Goal: Transaction & Acquisition: Book appointment/travel/reservation

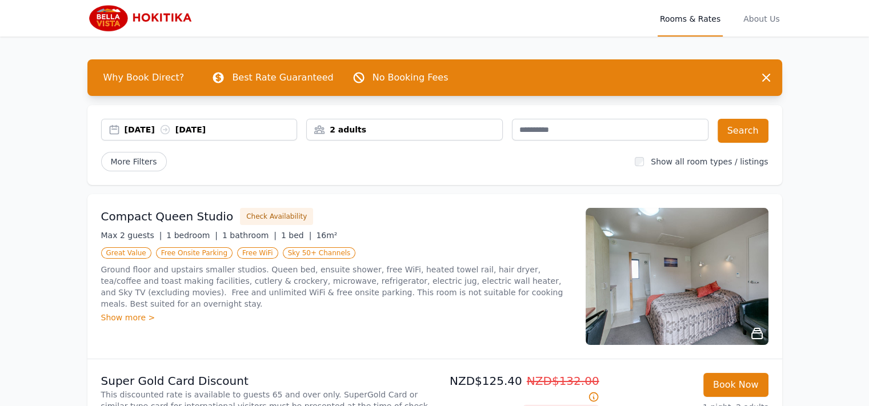
click at [111, 130] on div "[DATE] [DATE]" at bounding box center [199, 129] width 195 height 11
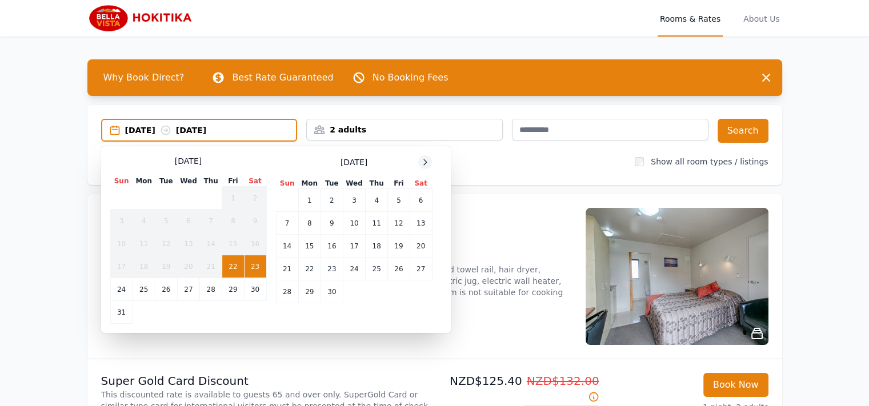
click at [426, 164] on icon at bounding box center [424, 162] width 9 height 9
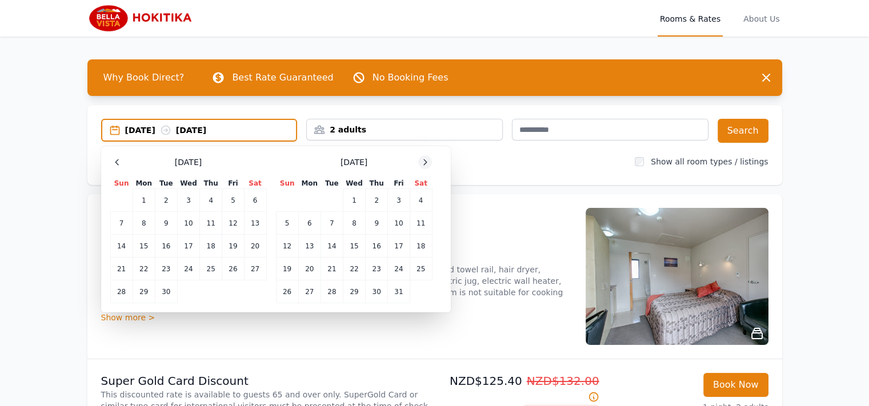
click at [426, 164] on icon at bounding box center [424, 162] width 9 height 9
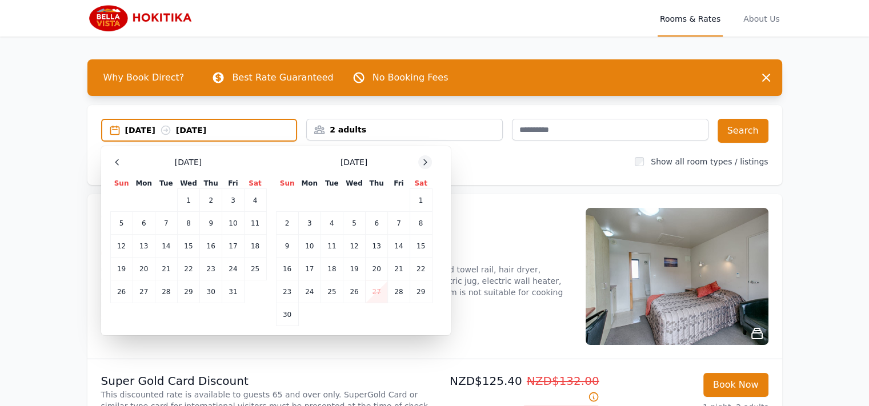
click at [426, 164] on icon at bounding box center [424, 162] width 9 height 9
click at [424, 269] on td "27" at bounding box center [420, 269] width 22 height 23
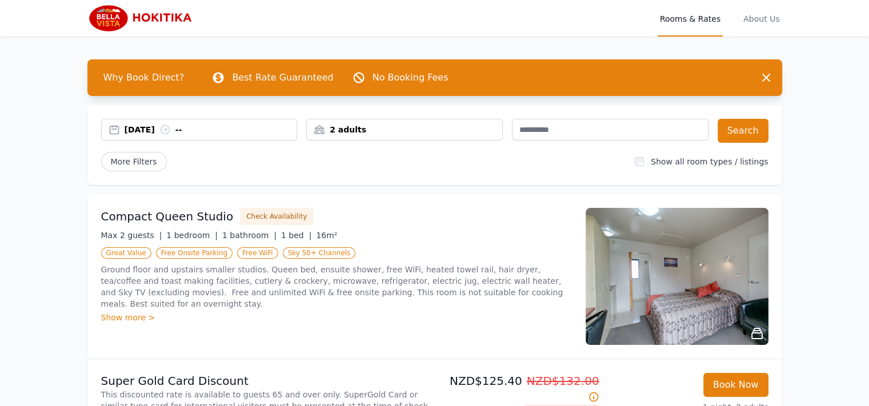
click at [119, 127] on div "[DATE] --" at bounding box center [199, 129] width 195 height 11
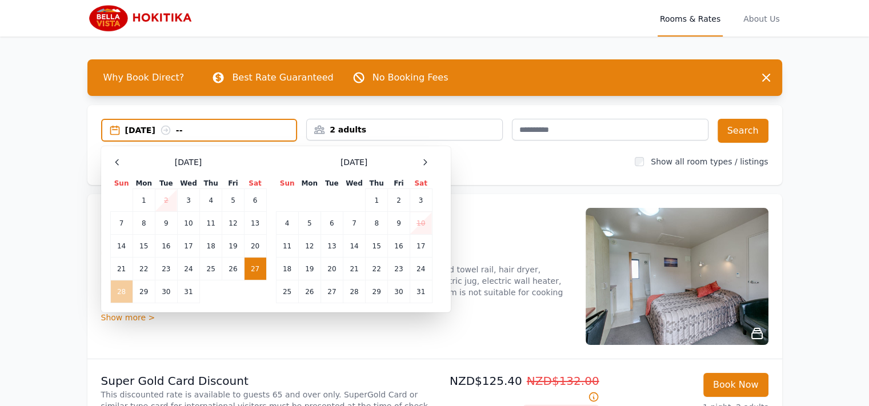
click at [120, 289] on td "28" at bounding box center [121, 291] width 22 height 23
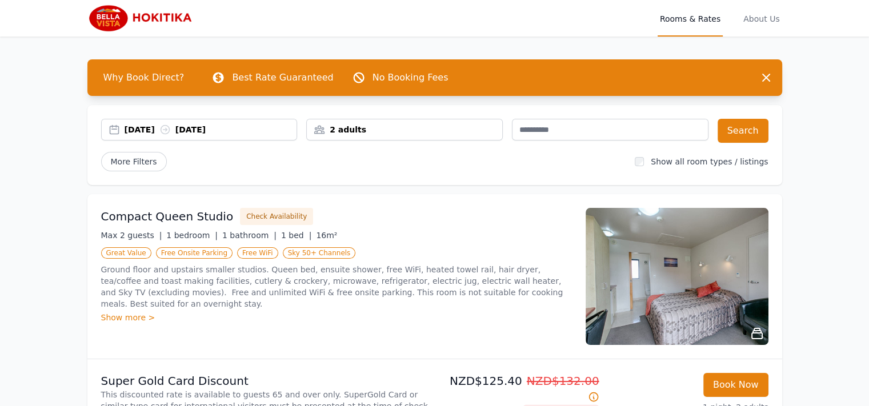
click at [402, 136] on div "2 adults" at bounding box center [404, 130] width 196 height 22
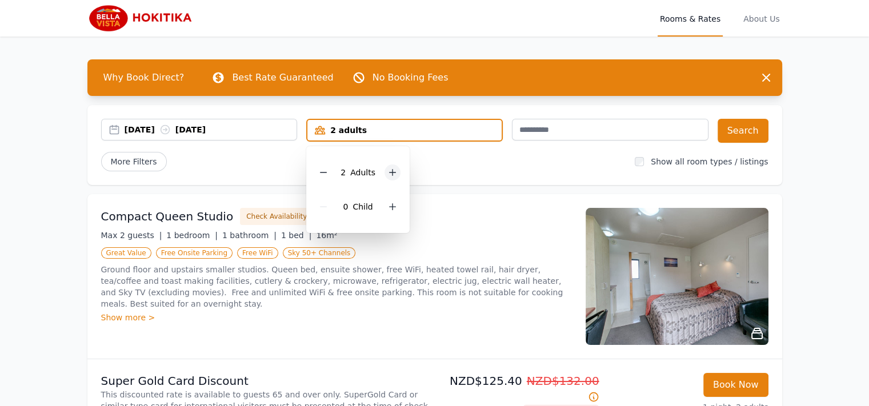
click at [395, 173] on icon at bounding box center [392, 172] width 9 height 9
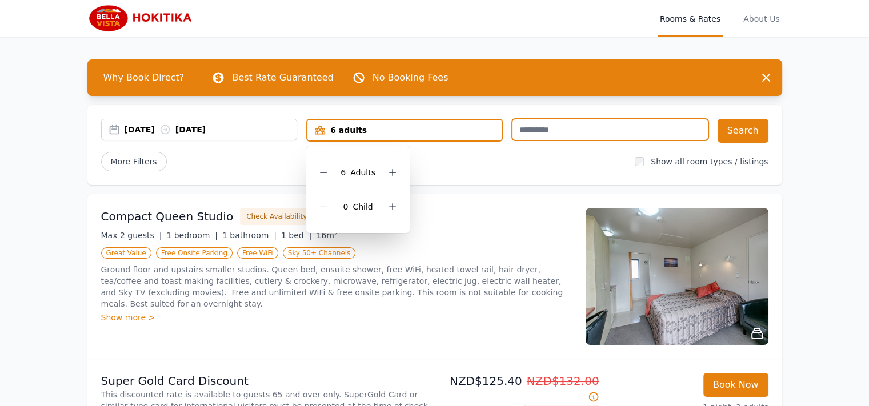
click at [516, 132] on input "text" at bounding box center [610, 130] width 196 height 22
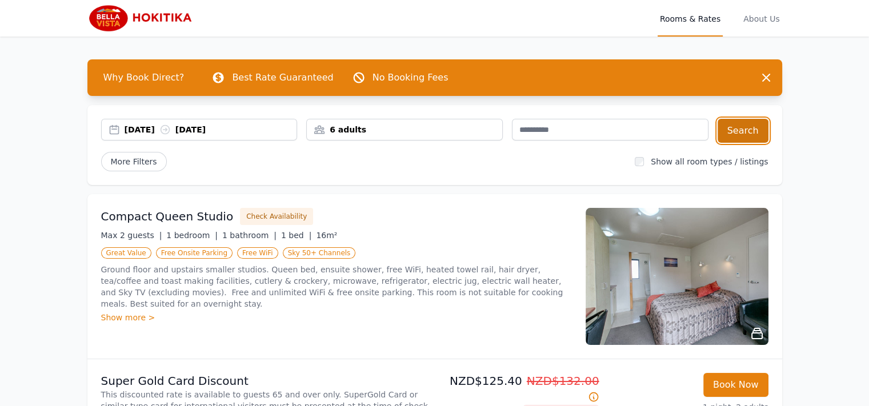
click at [735, 125] on button "Search" at bounding box center [742, 131] width 51 height 24
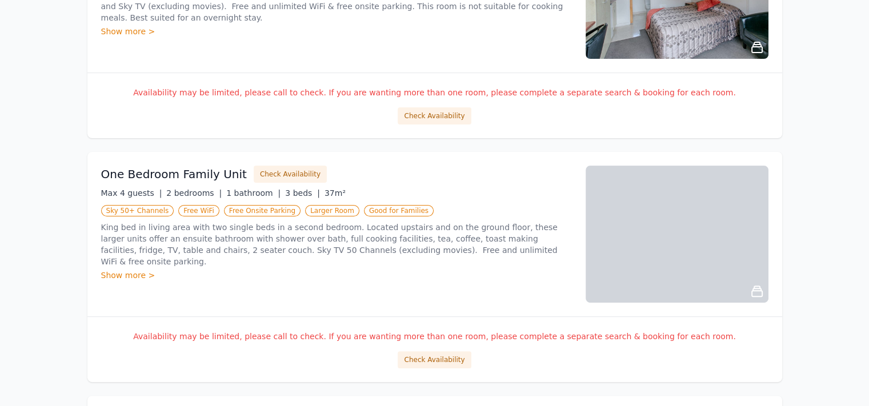
scroll to position [324, 0]
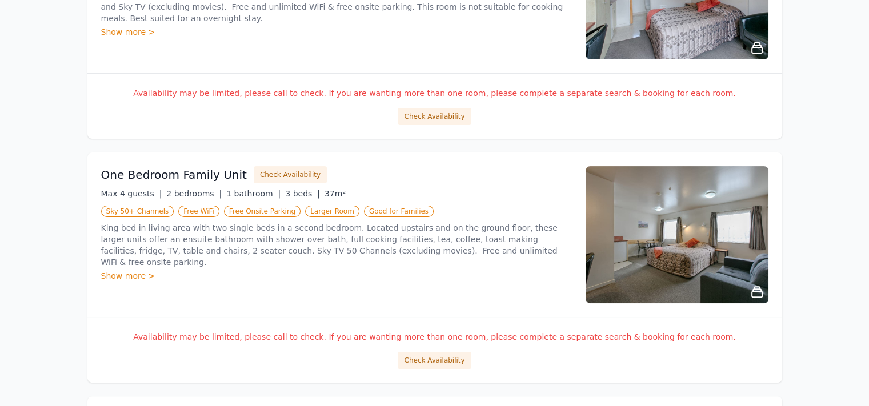
click at [111, 270] on div "Show more >" at bounding box center [336, 275] width 471 height 11
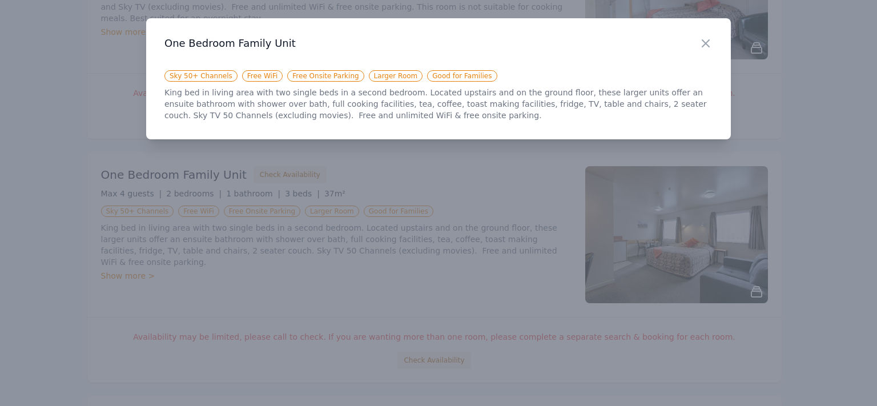
click at [698, 41] on h3 "One Bedroom Family Unit" at bounding box center [438, 44] width 548 height 14
click at [703, 41] on icon "button" at bounding box center [705, 43] width 7 height 7
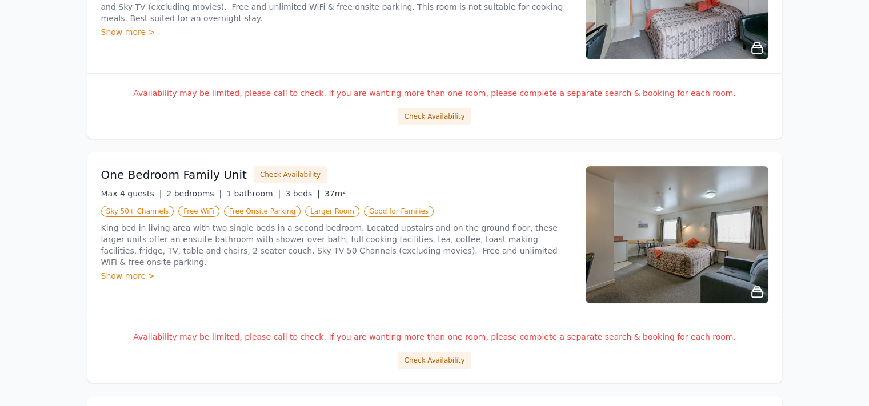
click at [697, 242] on img at bounding box center [676, 234] width 183 height 137
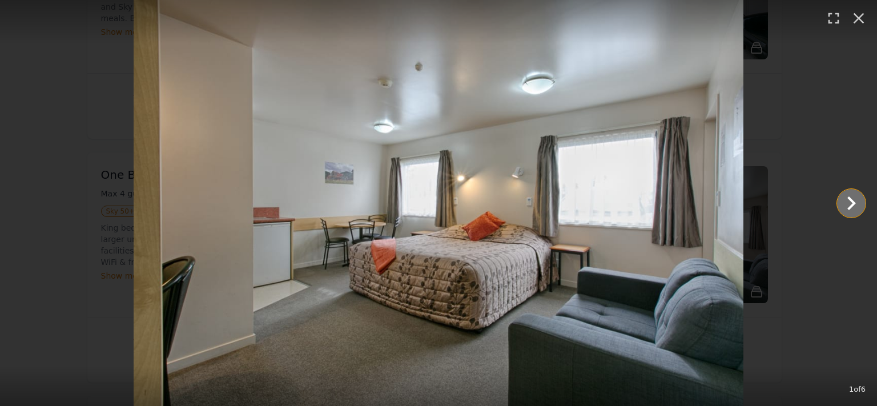
click at [847, 200] on icon "Show slide 2 of 6" at bounding box center [851, 203] width 27 height 27
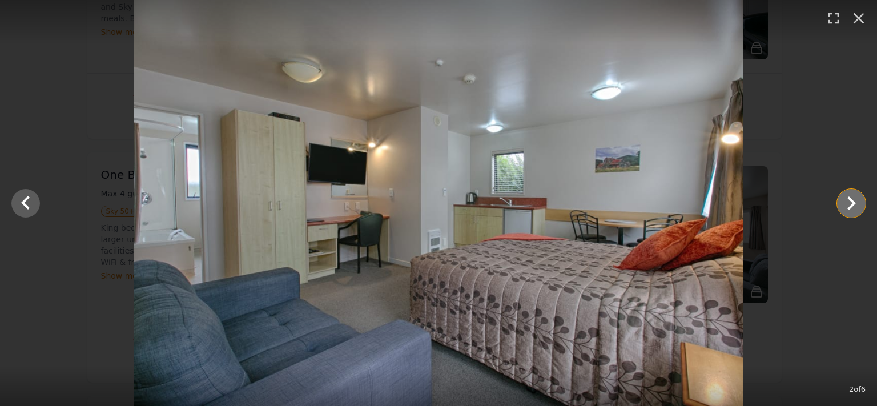
click at [847, 200] on icon "Show slide 3 of 6" at bounding box center [851, 203] width 27 height 27
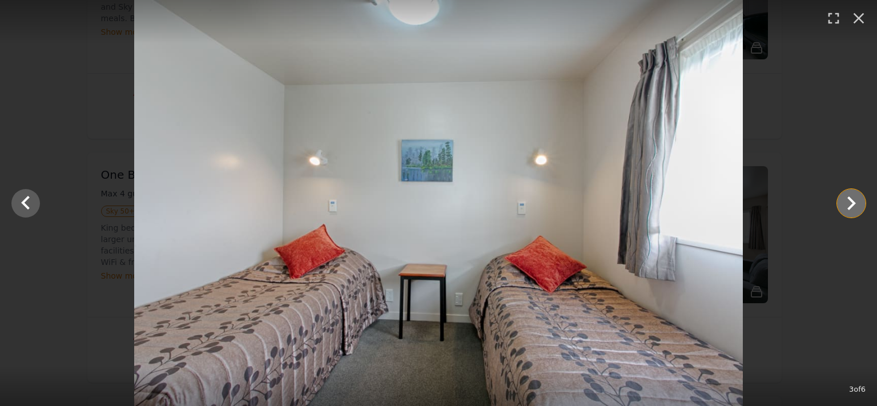
click at [847, 202] on icon "Show slide 4 of 6" at bounding box center [851, 203] width 27 height 27
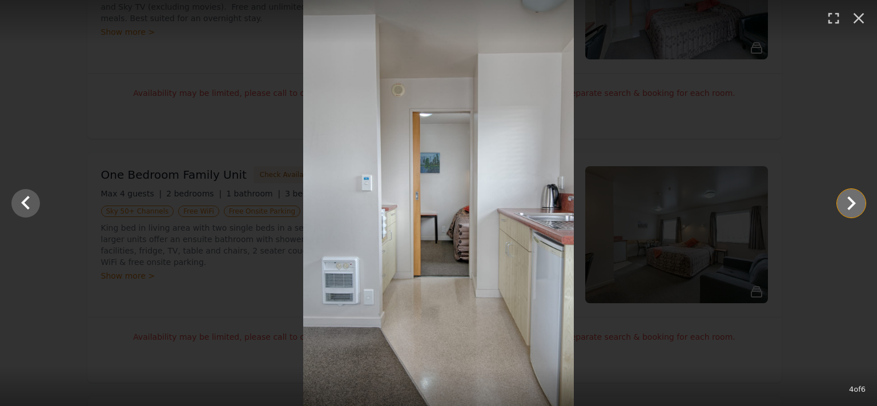
click at [847, 203] on icon "Show slide 5 of 6" at bounding box center [851, 203] width 27 height 27
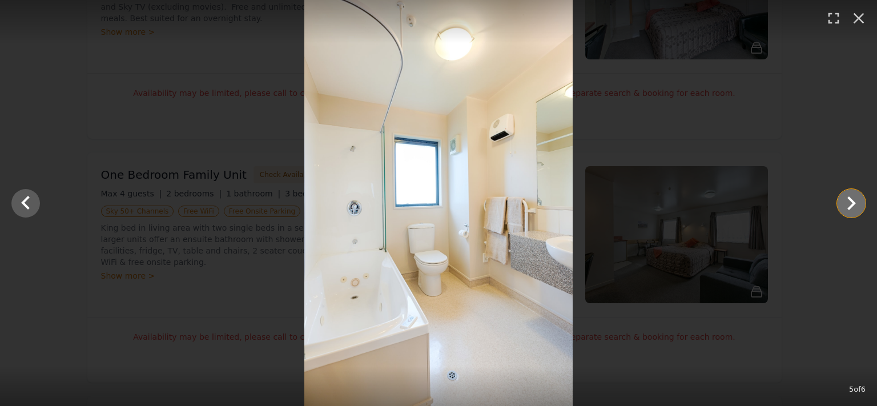
click at [847, 203] on icon "Show slide 6 of 6" at bounding box center [851, 203] width 27 height 27
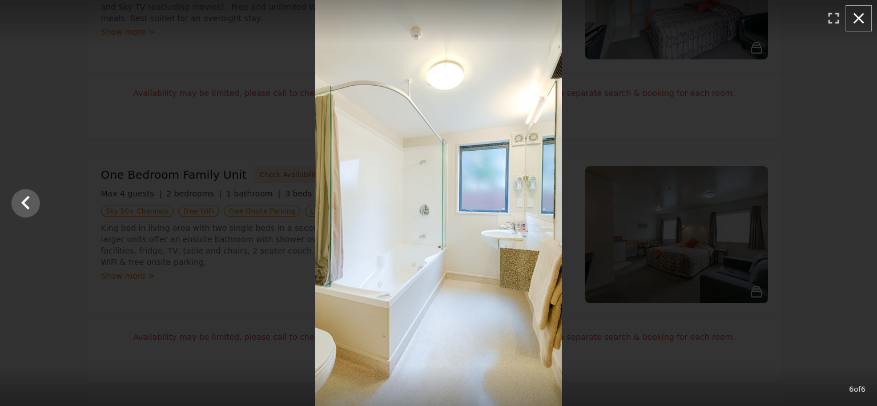
click at [861, 21] on icon "button" at bounding box center [859, 18] width 11 height 11
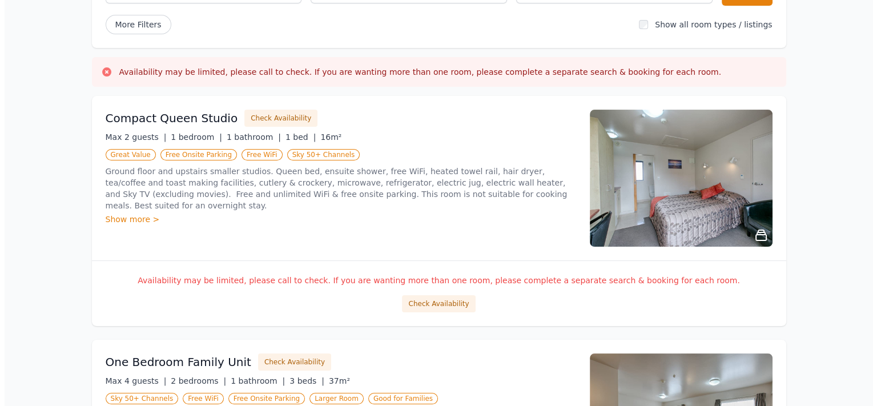
scroll to position [136, 0]
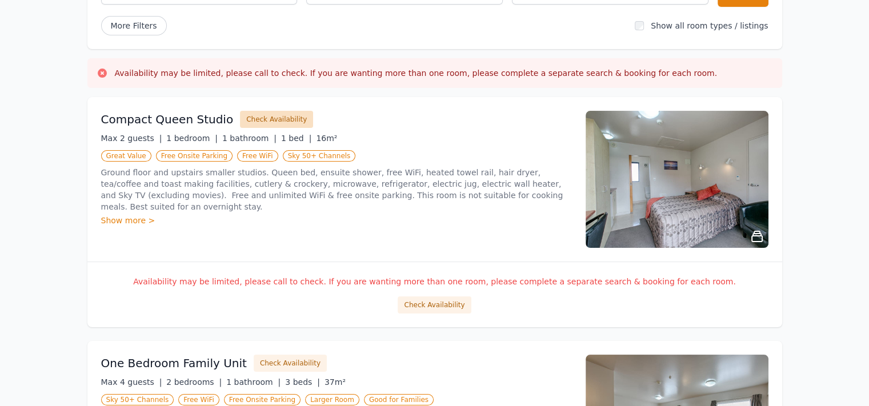
click at [275, 120] on button "Check Availability" at bounding box center [276, 119] width 73 height 17
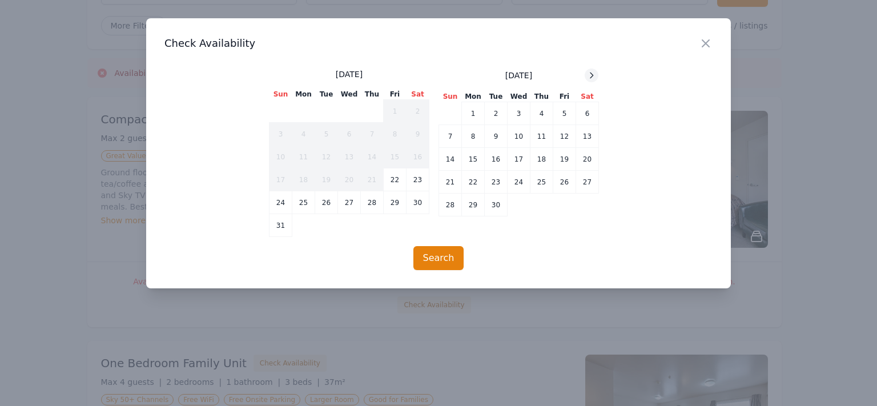
click at [593, 78] on icon at bounding box center [591, 75] width 9 height 9
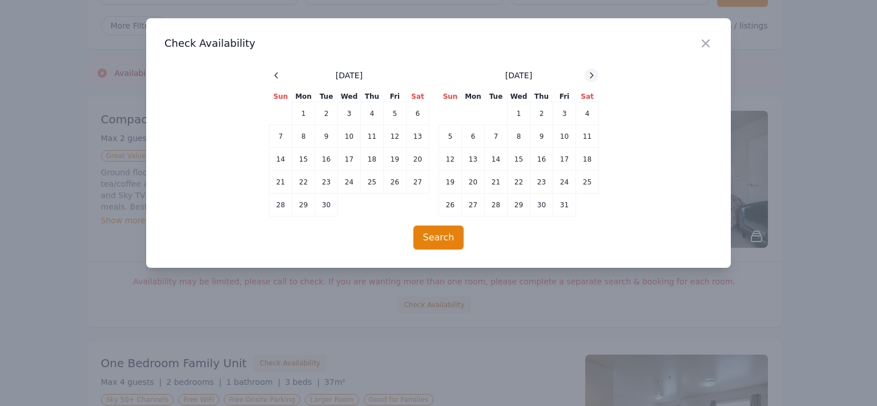
click at [593, 78] on icon at bounding box center [591, 75] width 9 height 9
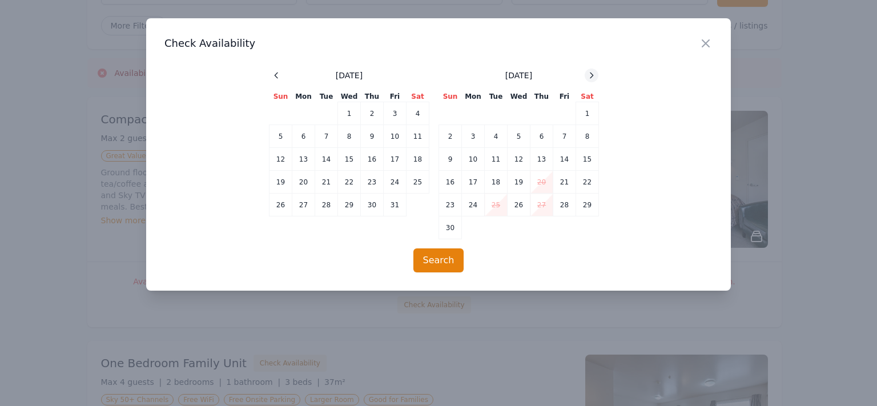
click at [590, 71] on icon at bounding box center [591, 75] width 9 height 9
click at [587, 183] on td "27" at bounding box center [587, 182] width 23 height 23
click at [449, 203] on td "28" at bounding box center [450, 205] width 23 height 23
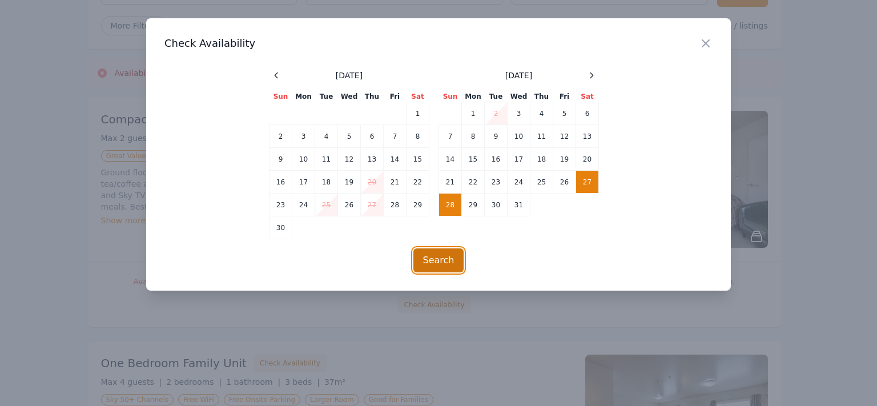
click at [436, 258] on button "Search" at bounding box center [438, 260] width 51 height 24
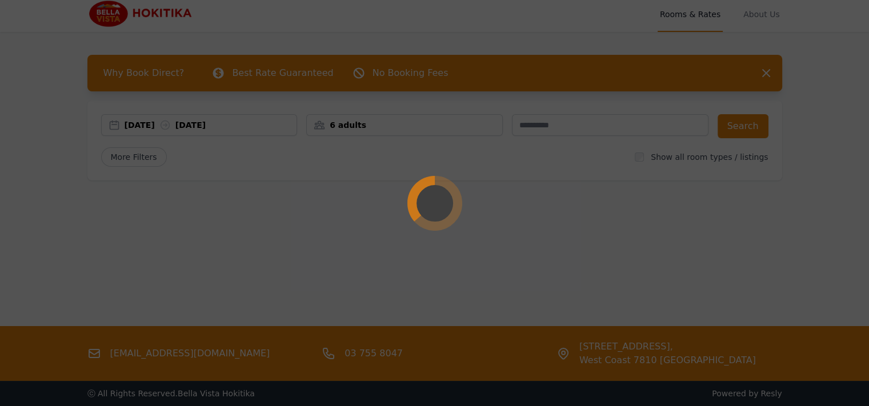
scroll to position [0, 0]
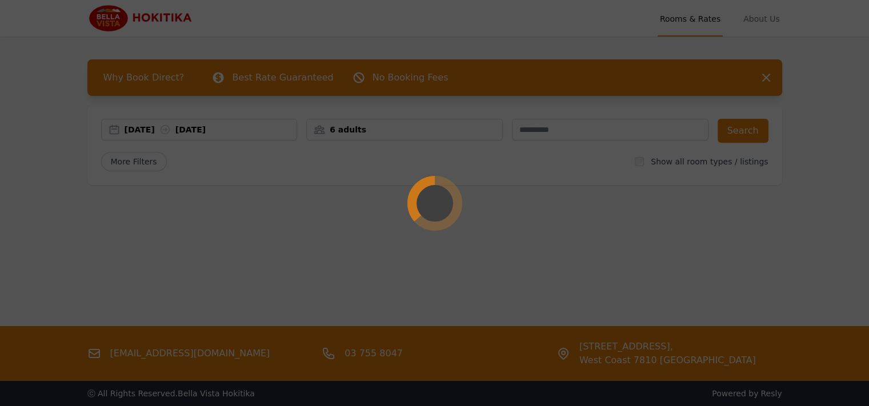
drag, startPoint x: 436, startPoint y: 258, endPoint x: 363, endPoint y: 254, distance: 73.2
click at [363, 254] on div at bounding box center [434, 203] width 869 height 406
